Goal: Task Accomplishment & Management: Manage account settings

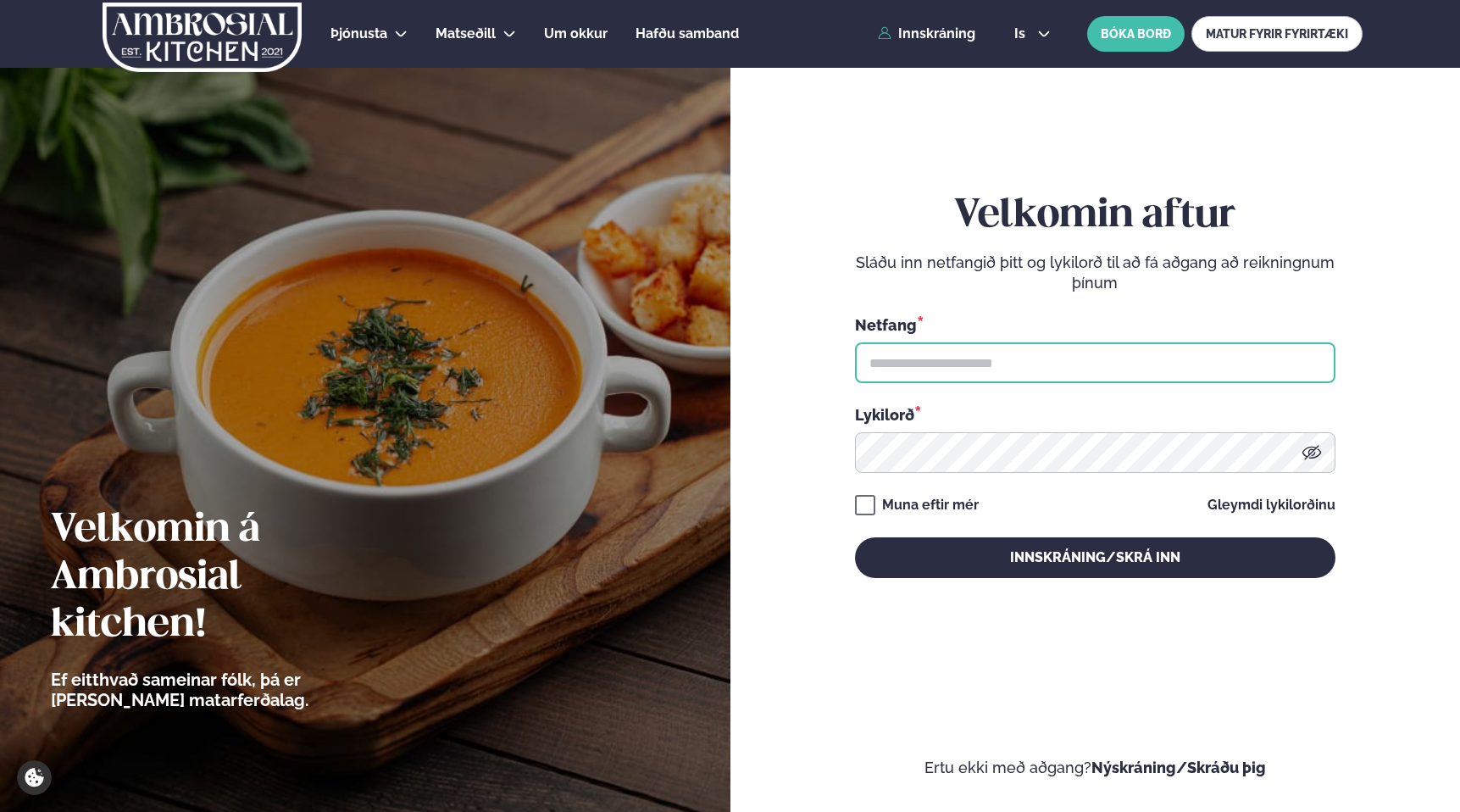
click at [965, 366] on input "text" at bounding box center [1095, 362] width 481 height 41
type input "**********"
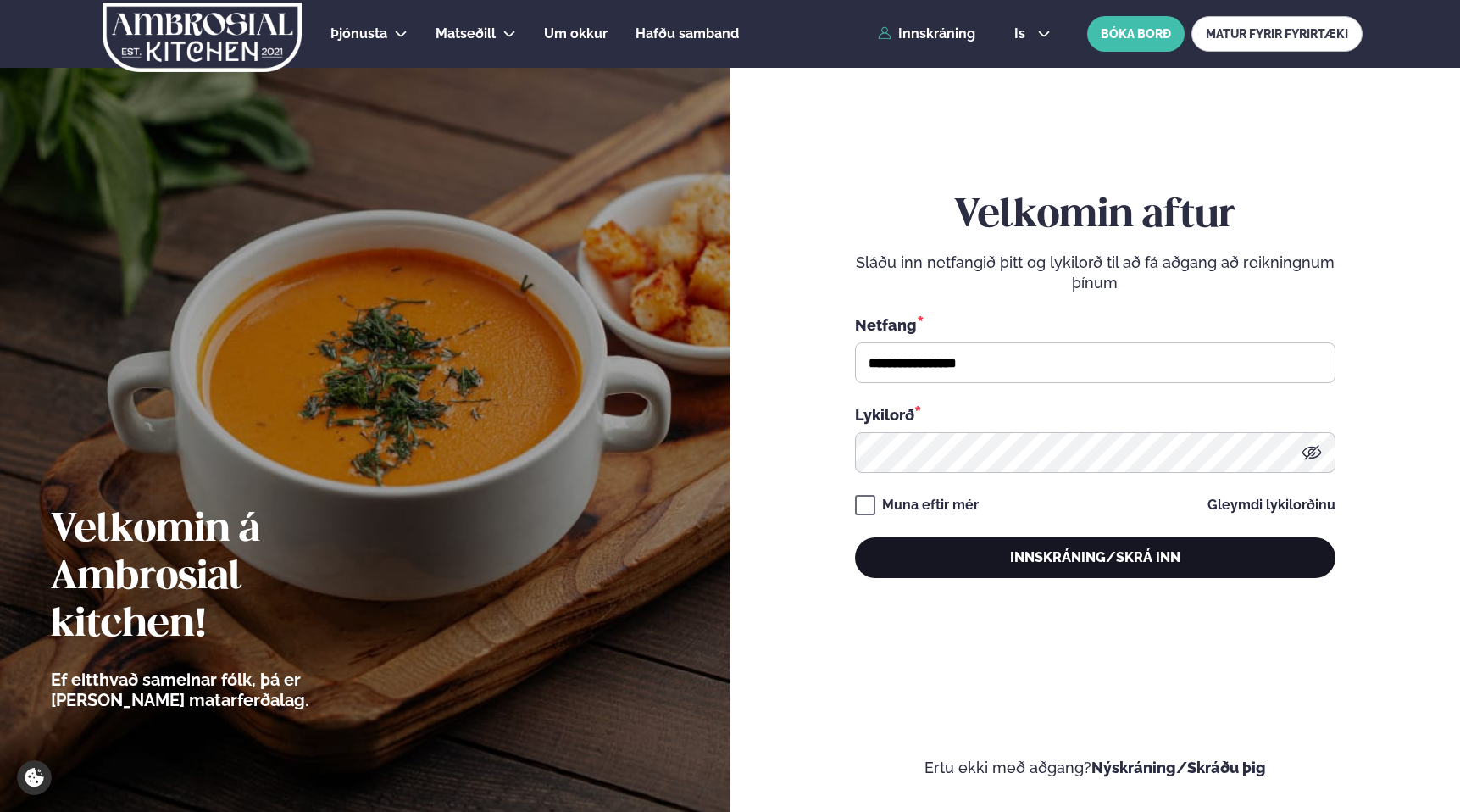
click at [1106, 554] on button "Innskráning/Skrá inn" at bounding box center [1095, 558] width 481 height 41
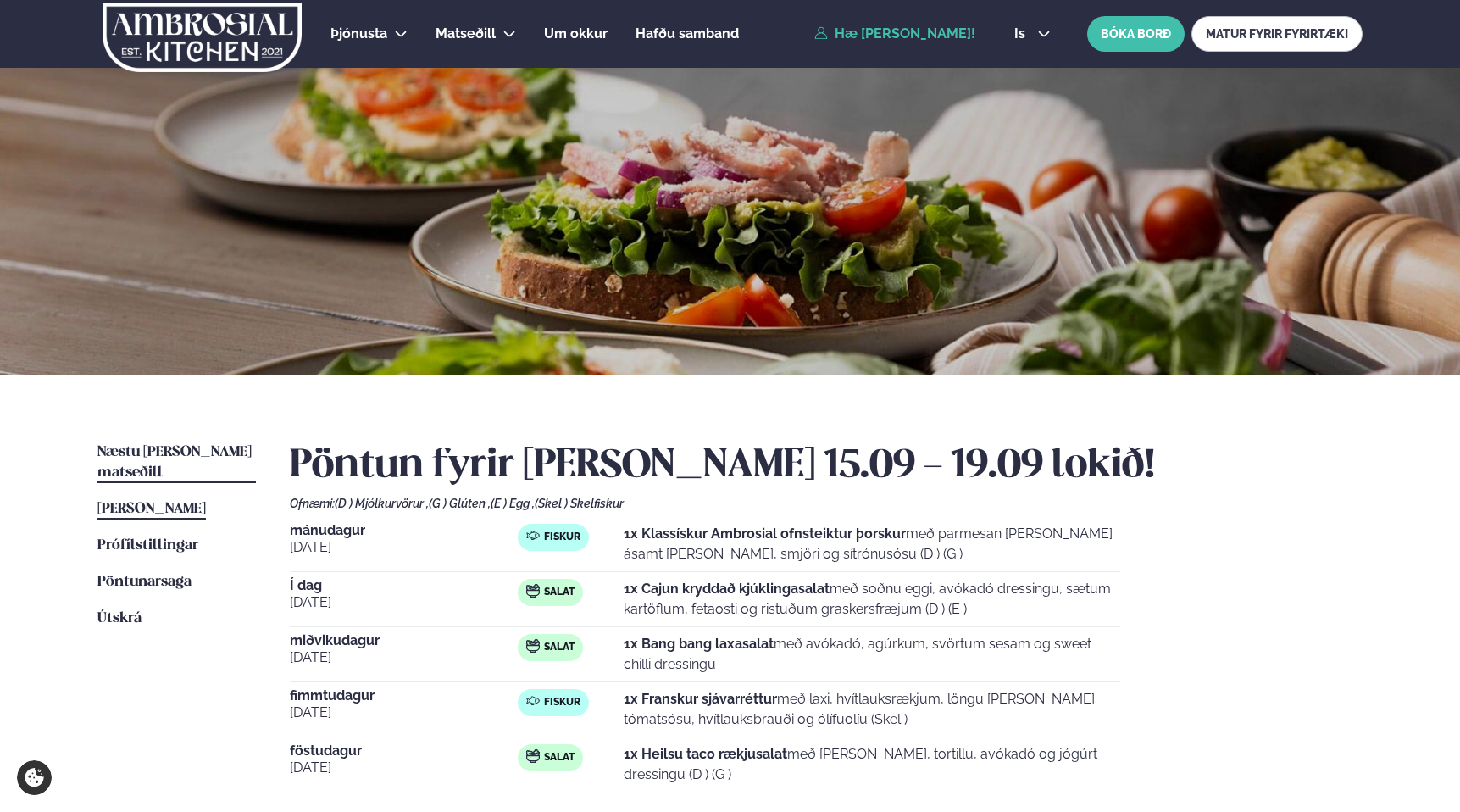
click at [163, 449] on span "Næstu [PERSON_NAME] matseðill" at bounding box center [174, 462] width 154 height 35
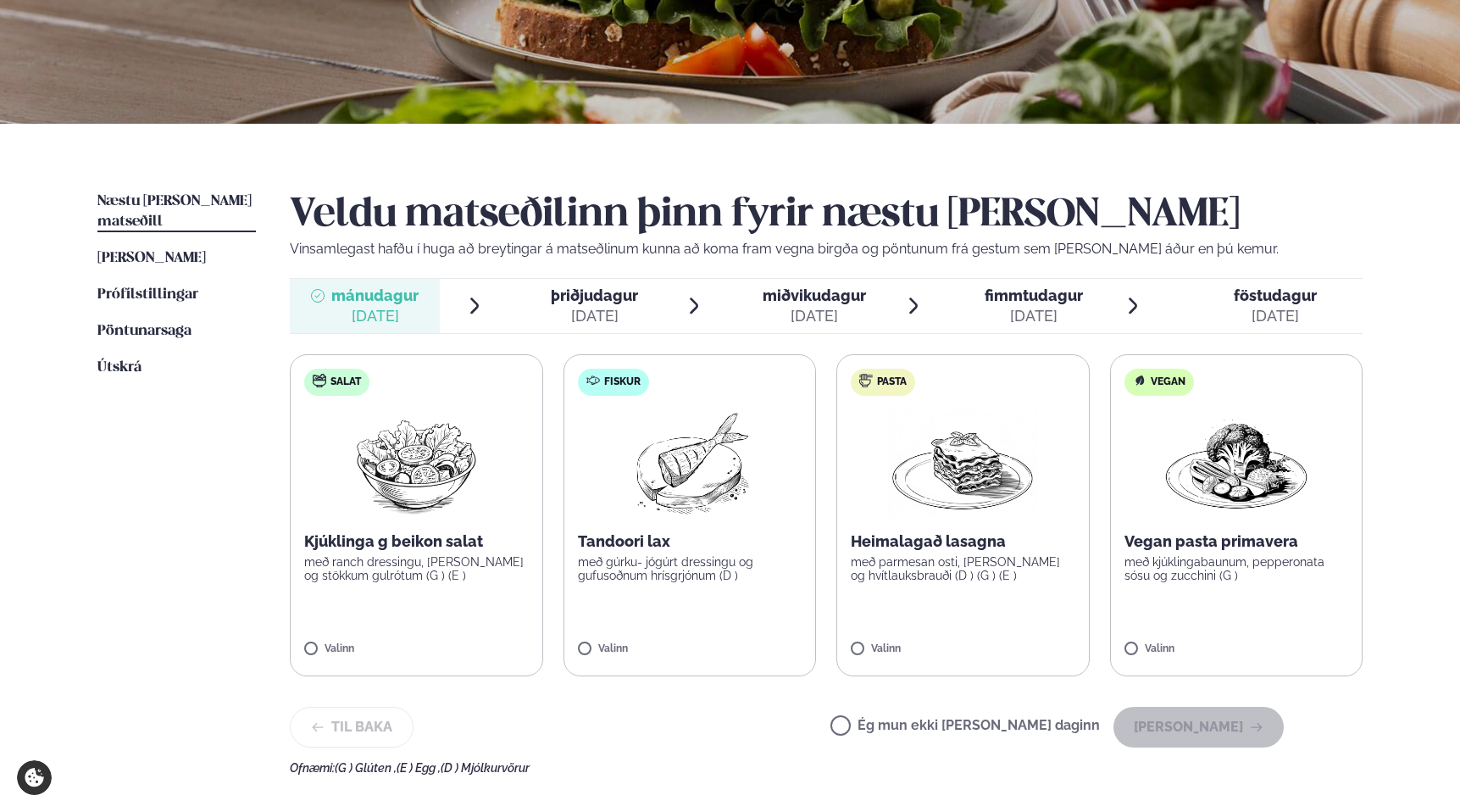
scroll to position [257, 0]
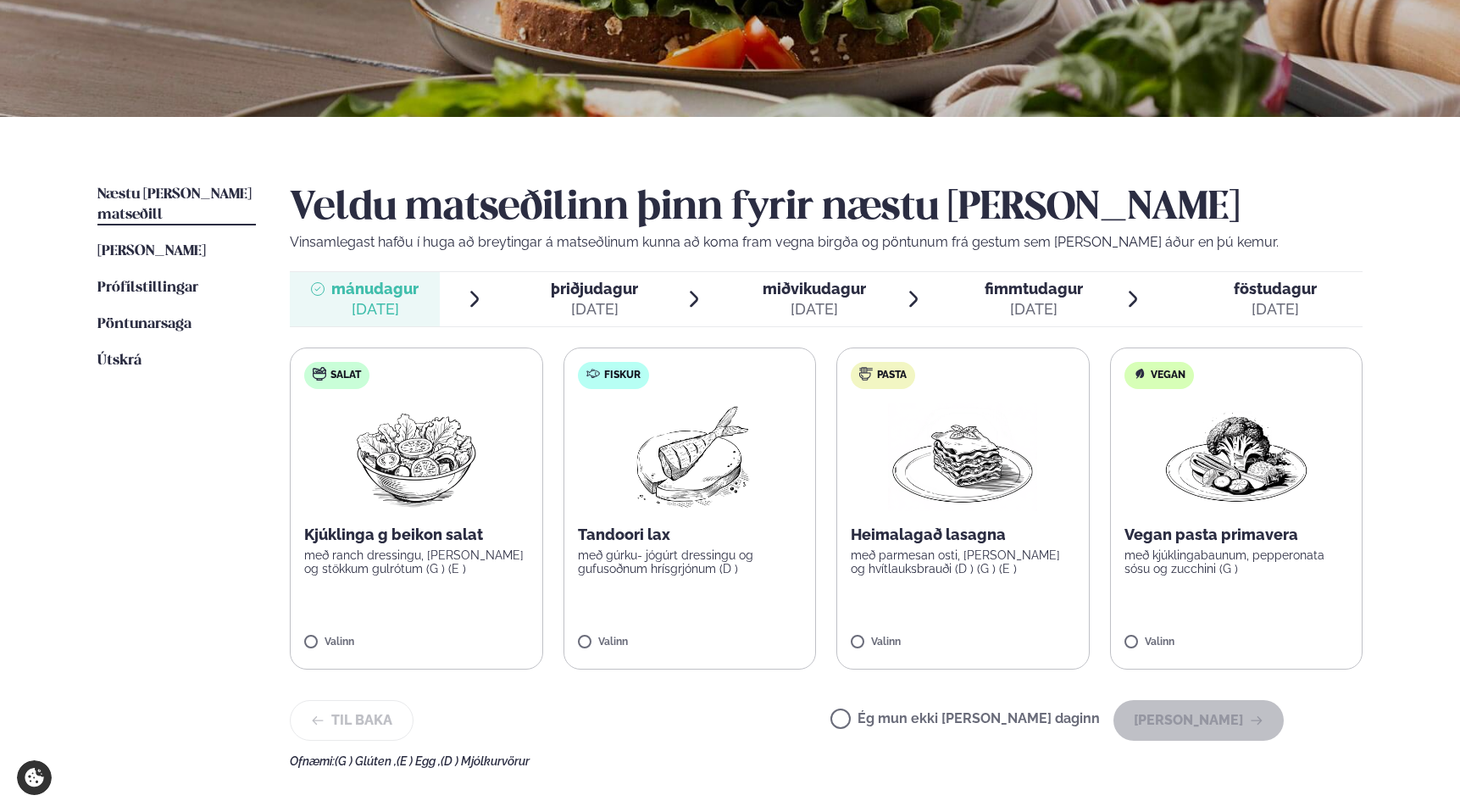
click at [654, 507] on img at bounding box center [689, 457] width 150 height 109
click at [687, 458] on img at bounding box center [689, 457] width 150 height 109
click at [1206, 718] on button "[PERSON_NAME]" at bounding box center [1198, 721] width 170 height 41
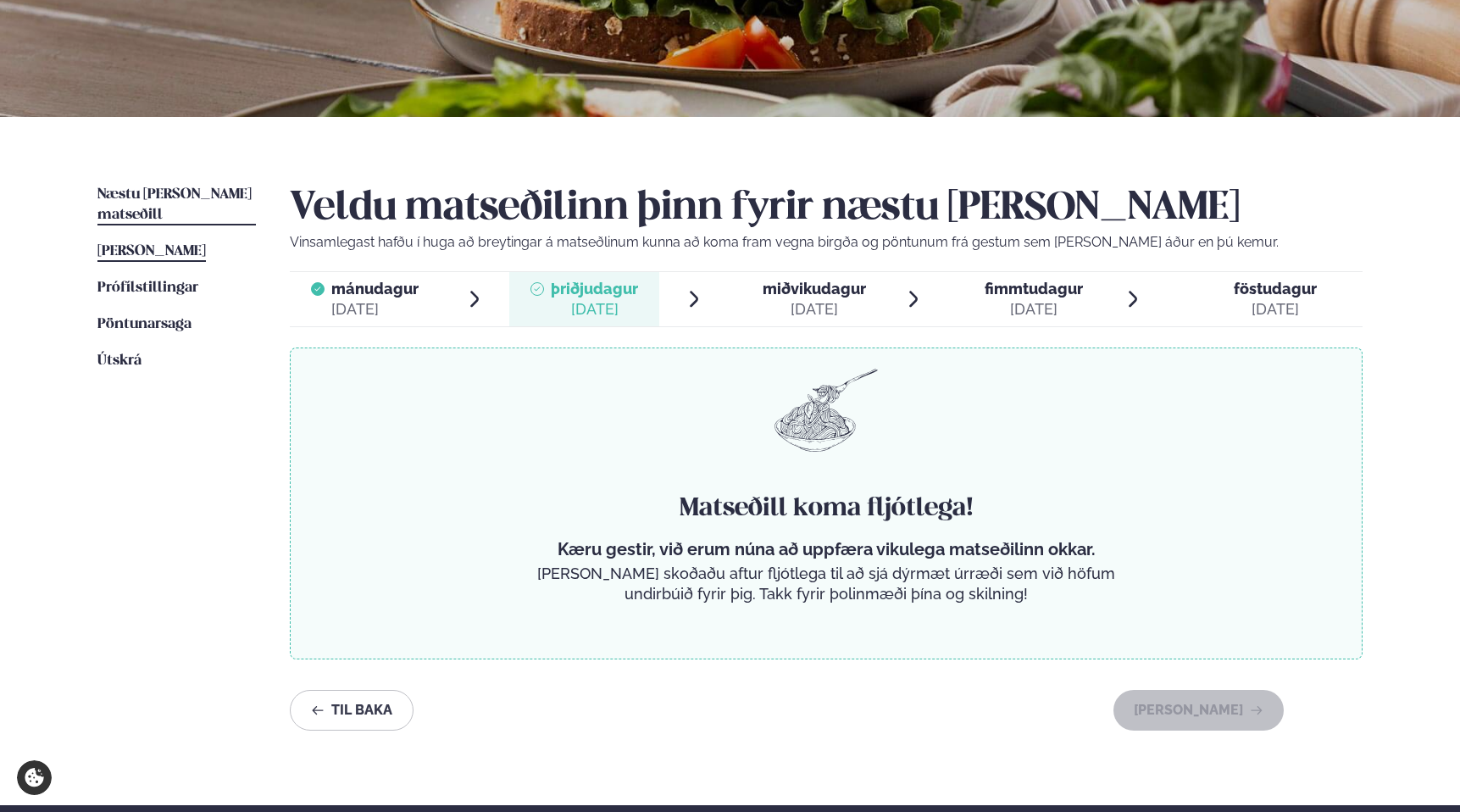
click at [143, 244] on span "[PERSON_NAME]" at bounding box center [152, 251] width 109 height 15
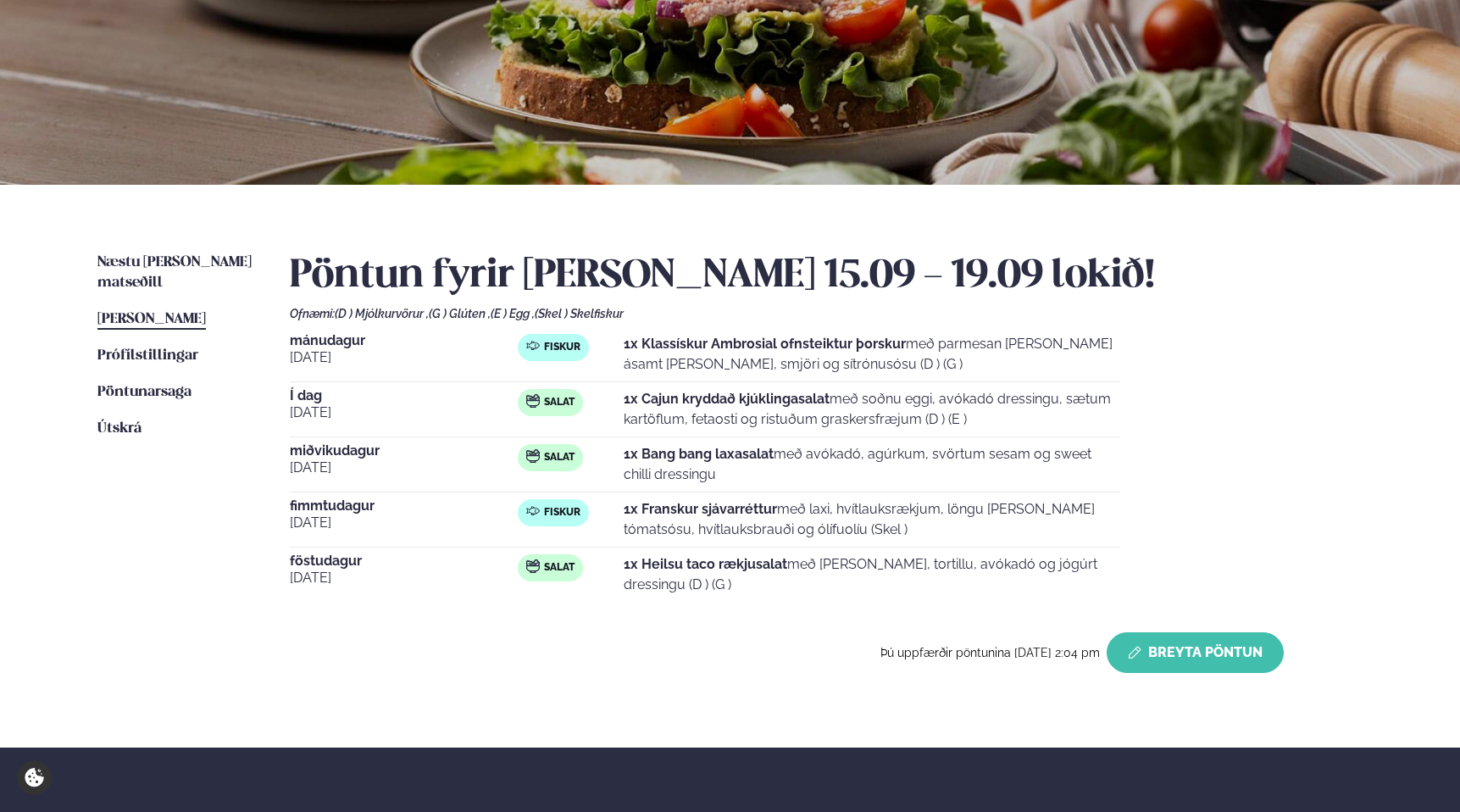
scroll to position [197, 0]
